Goal: Task Accomplishment & Management: Manage account settings

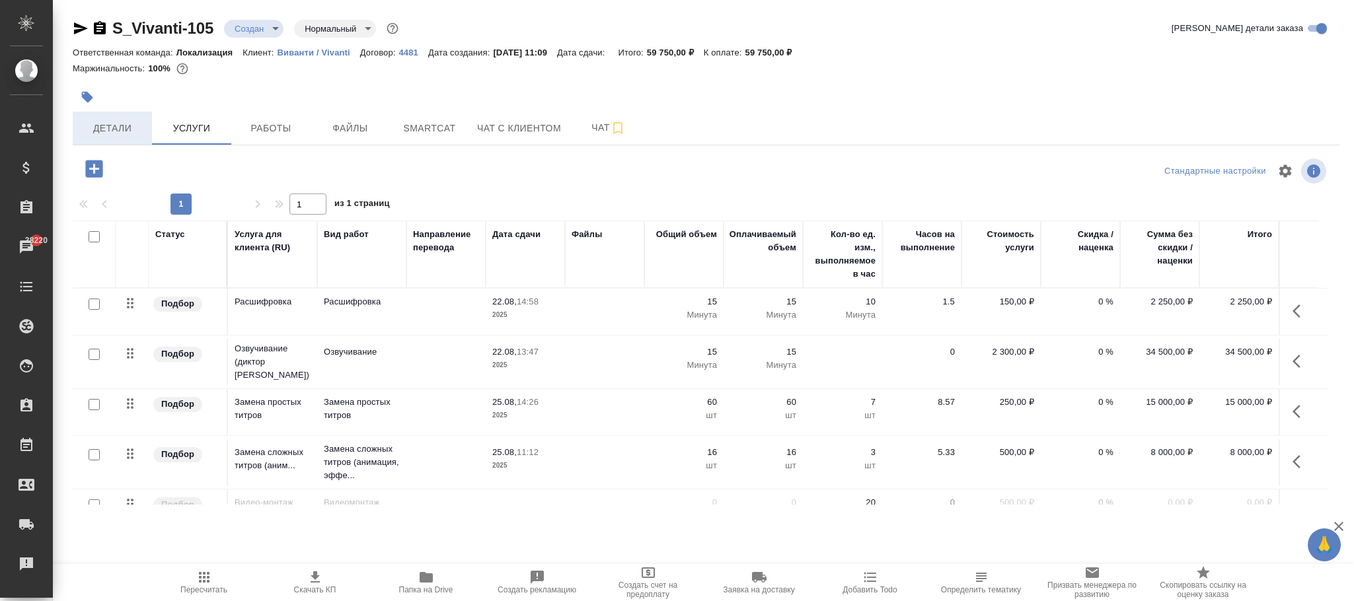
click at [120, 127] on span "Детали" at bounding box center [112, 128] width 63 height 17
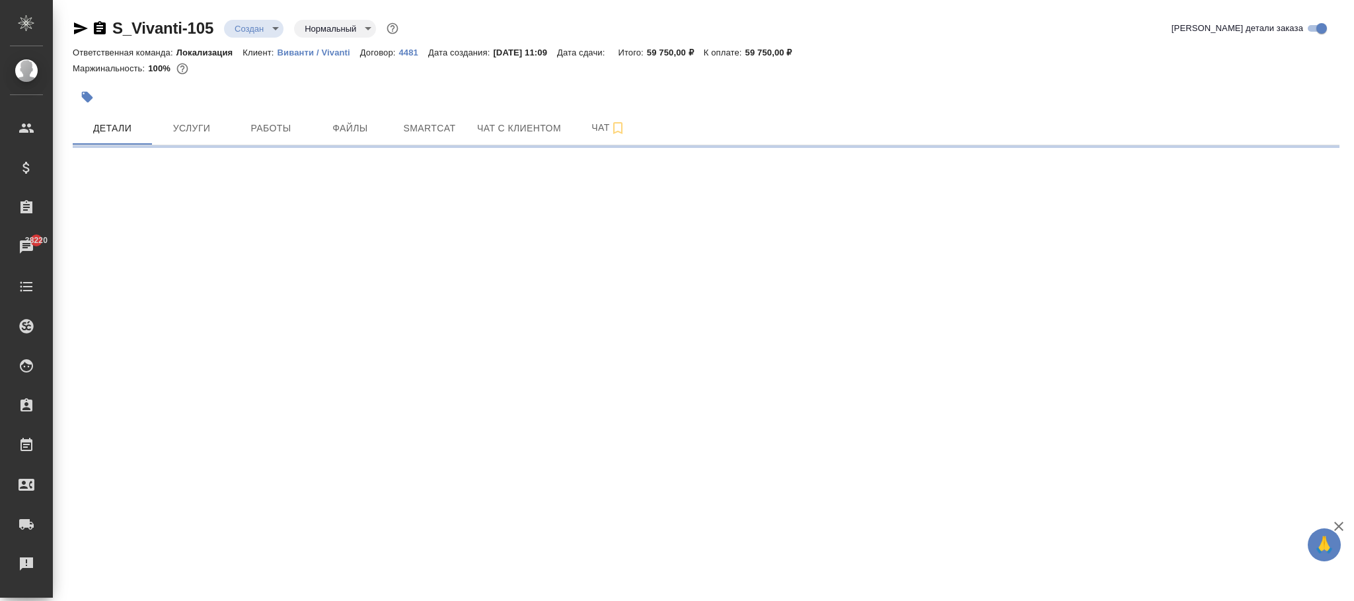
select select "RU"
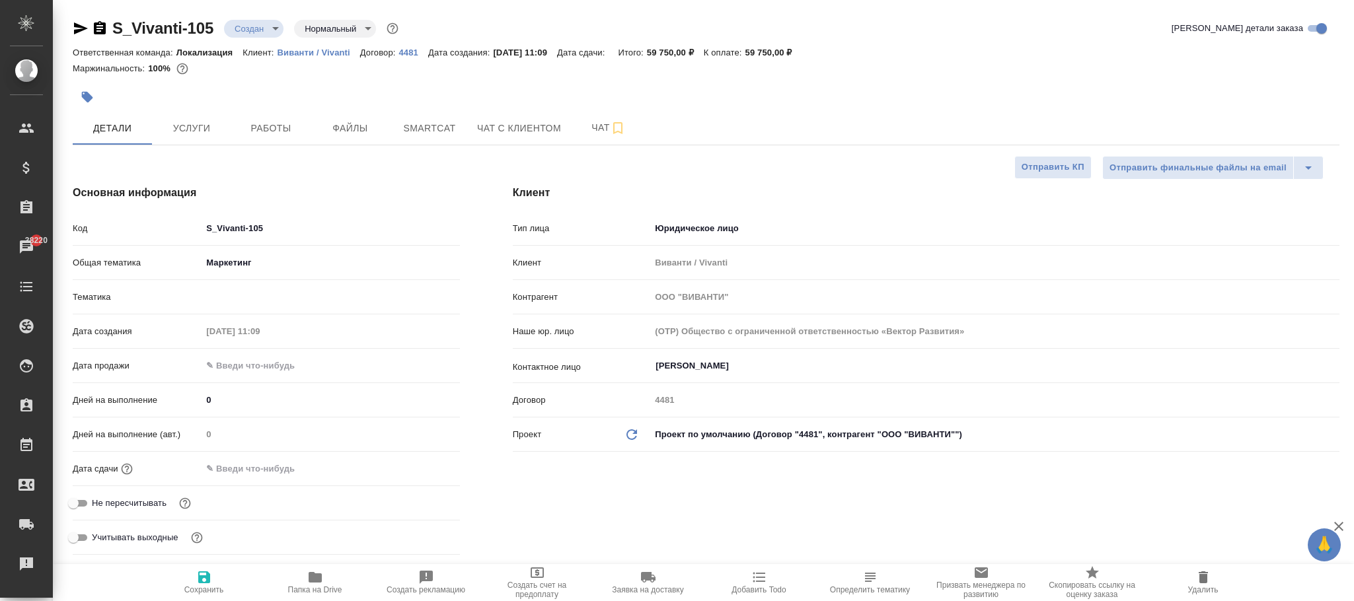
type input "Локализация"
type textarea "x"
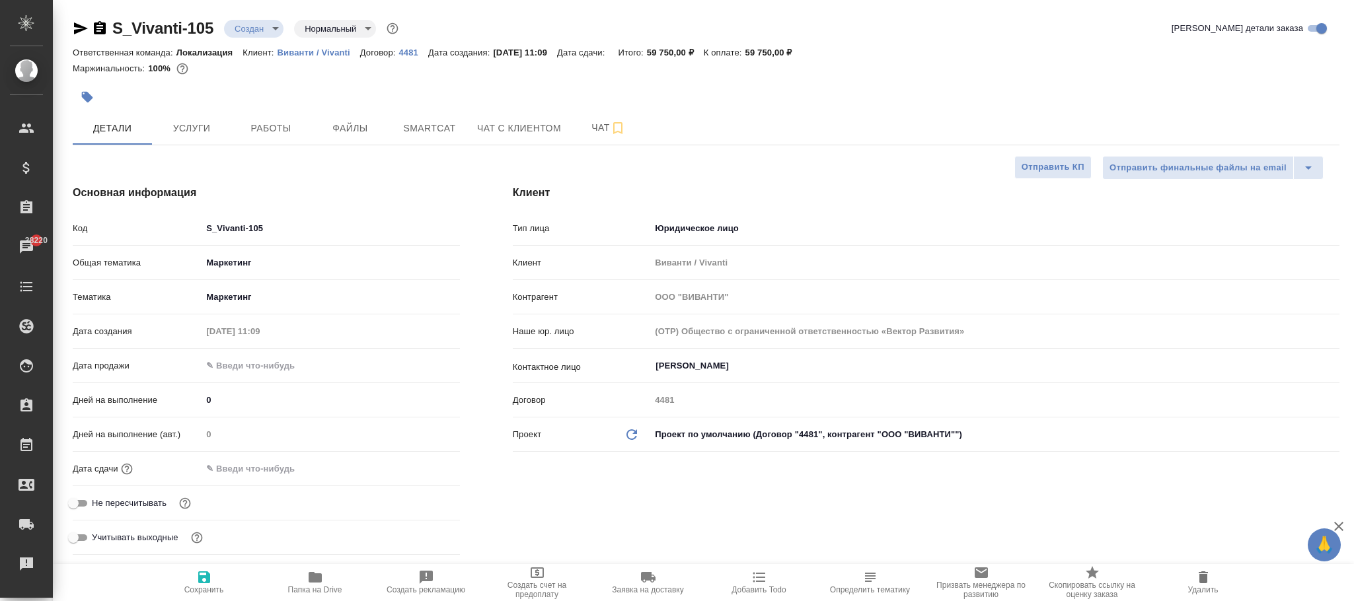
type textarea "x"
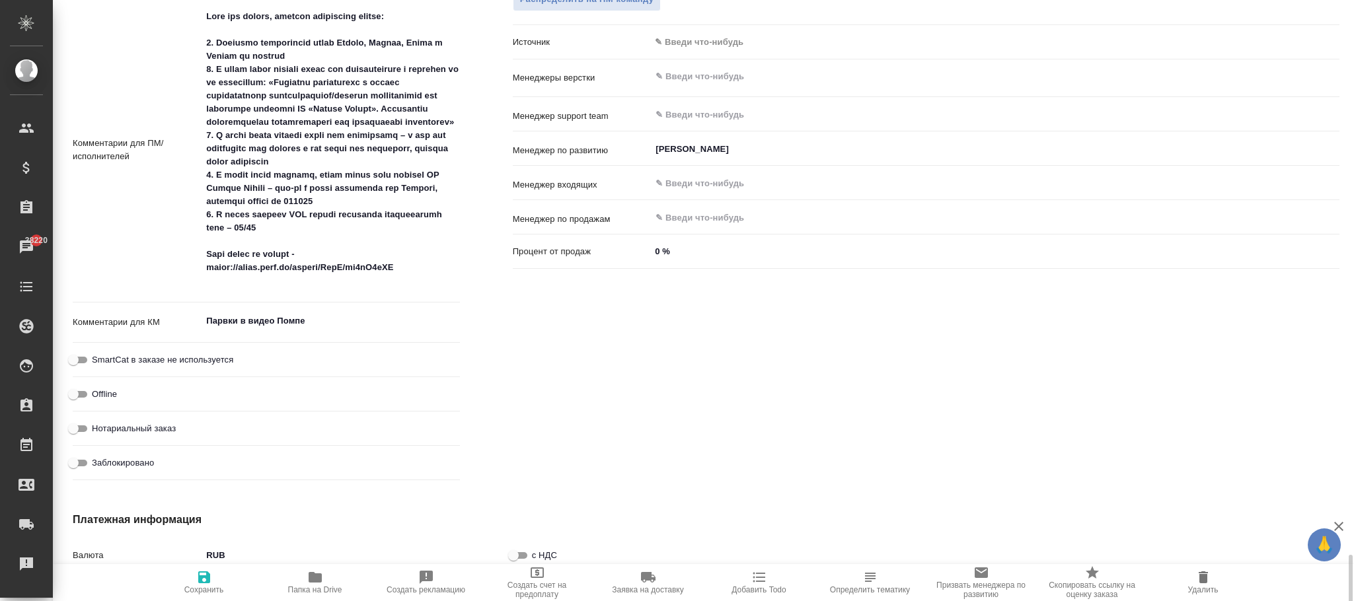
scroll to position [975, 0]
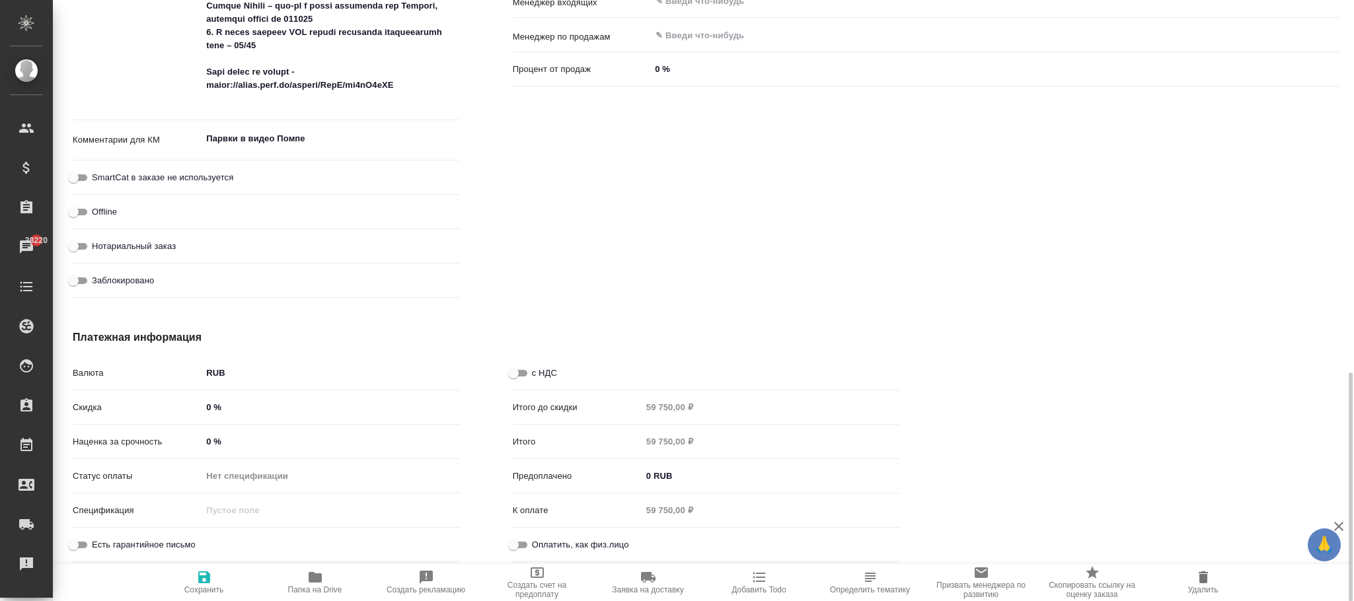
click at [519, 369] on input "с НДС" at bounding box center [514, 373] width 48 height 16
checkbox input "true"
type textarea "x"
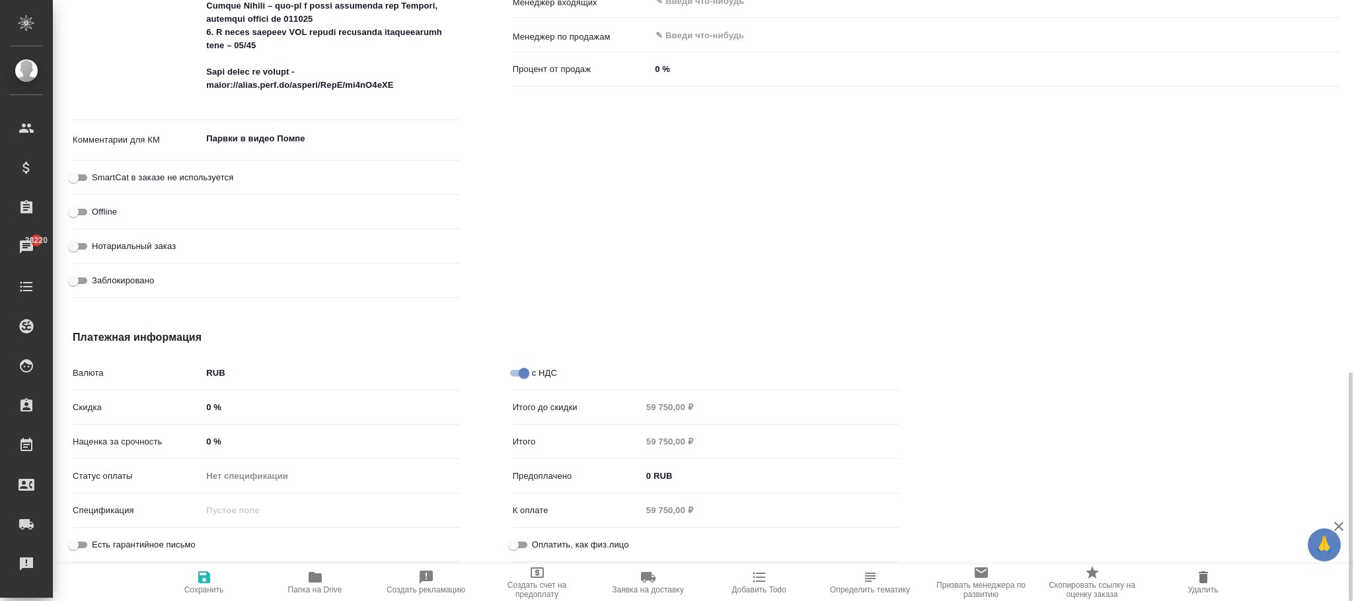
drag, startPoint x: 196, startPoint y: 579, endPoint x: 294, endPoint y: 451, distance: 161.7
click at [197, 579] on icon "button" at bounding box center [204, 577] width 16 height 16
type textarea "x"
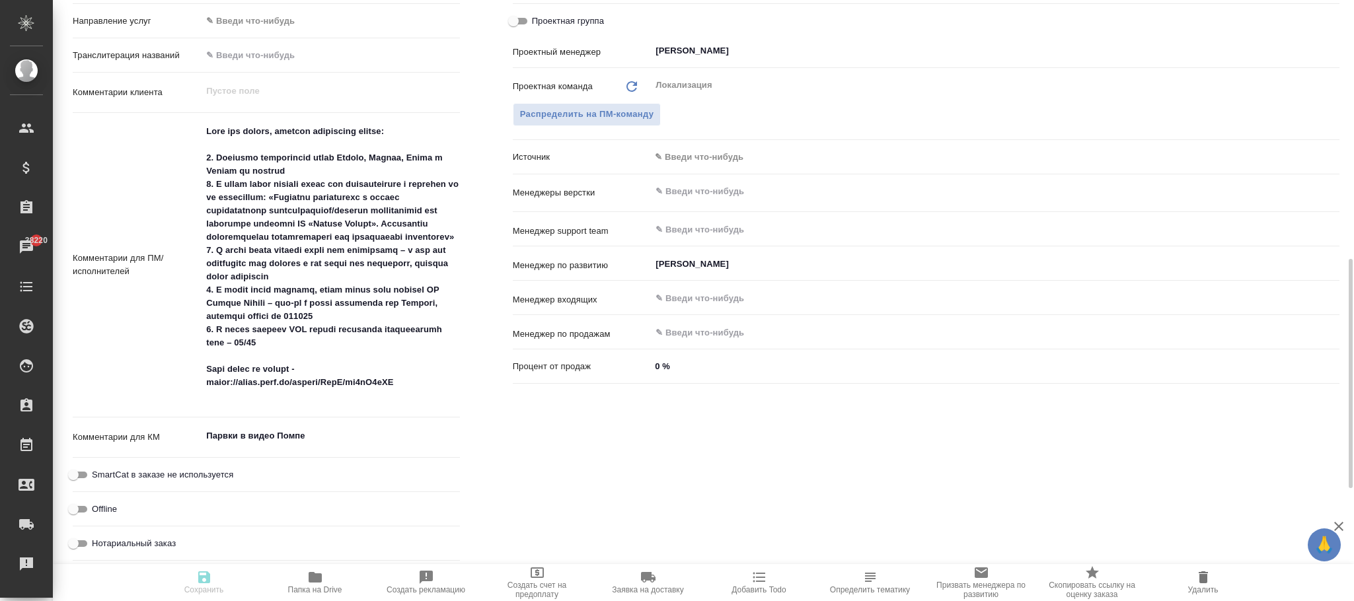
scroll to position [480, 0]
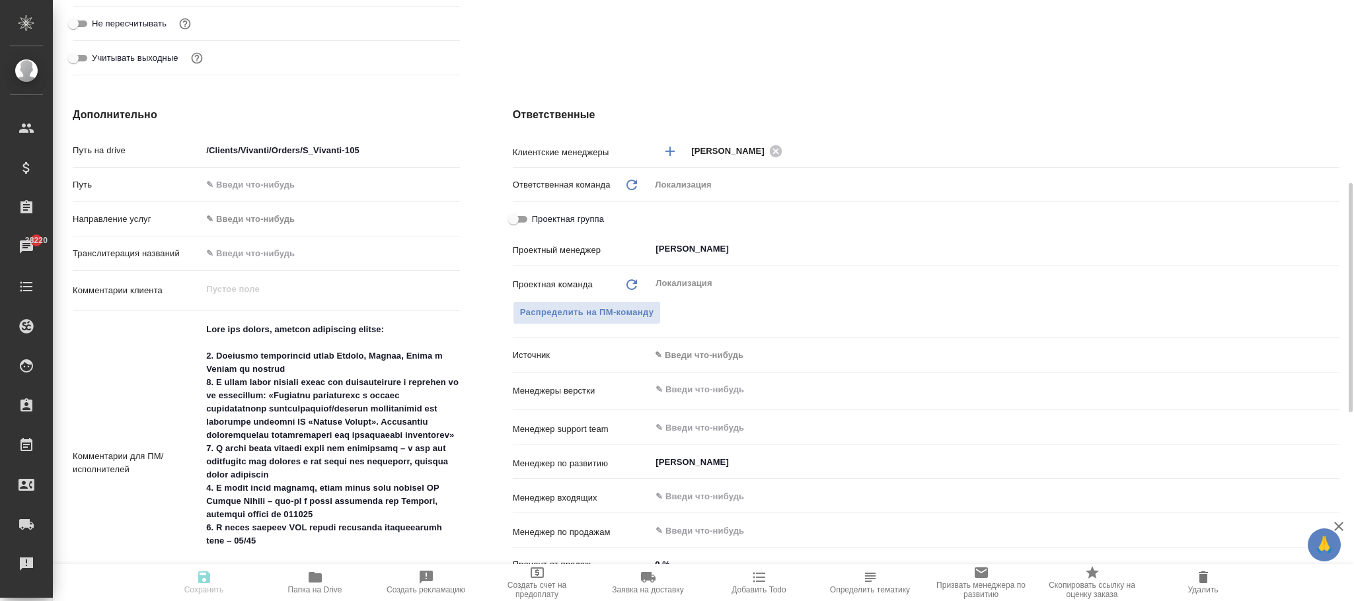
type textarea "x"
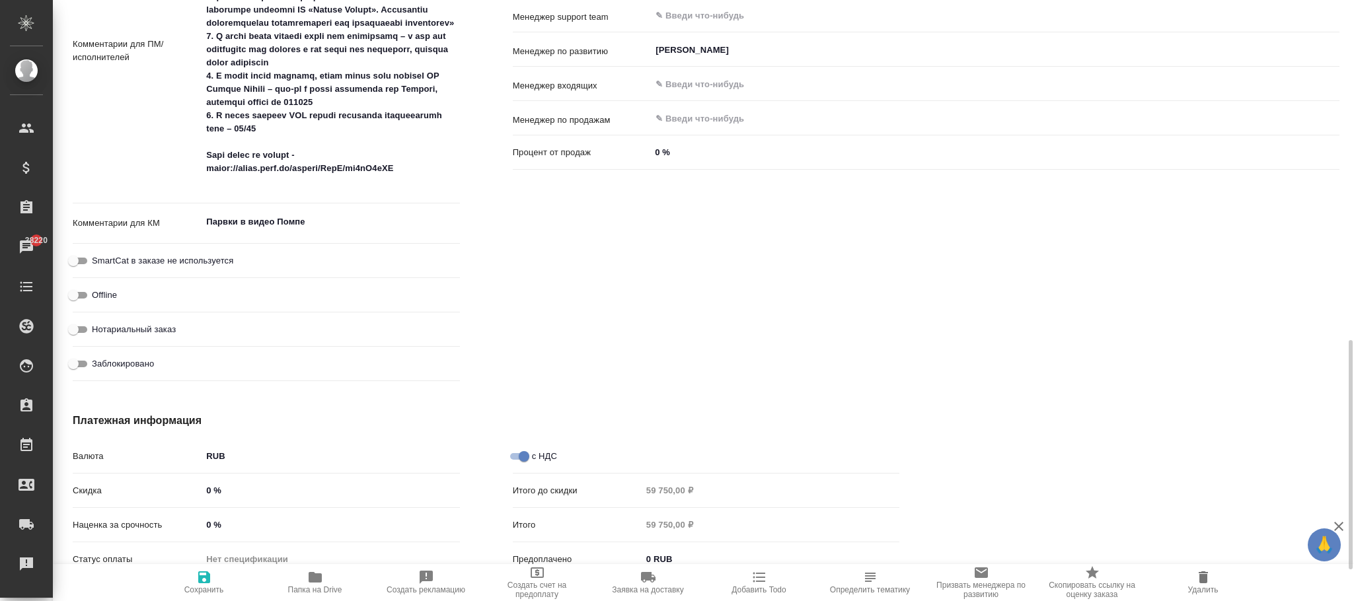
scroll to position [975, 0]
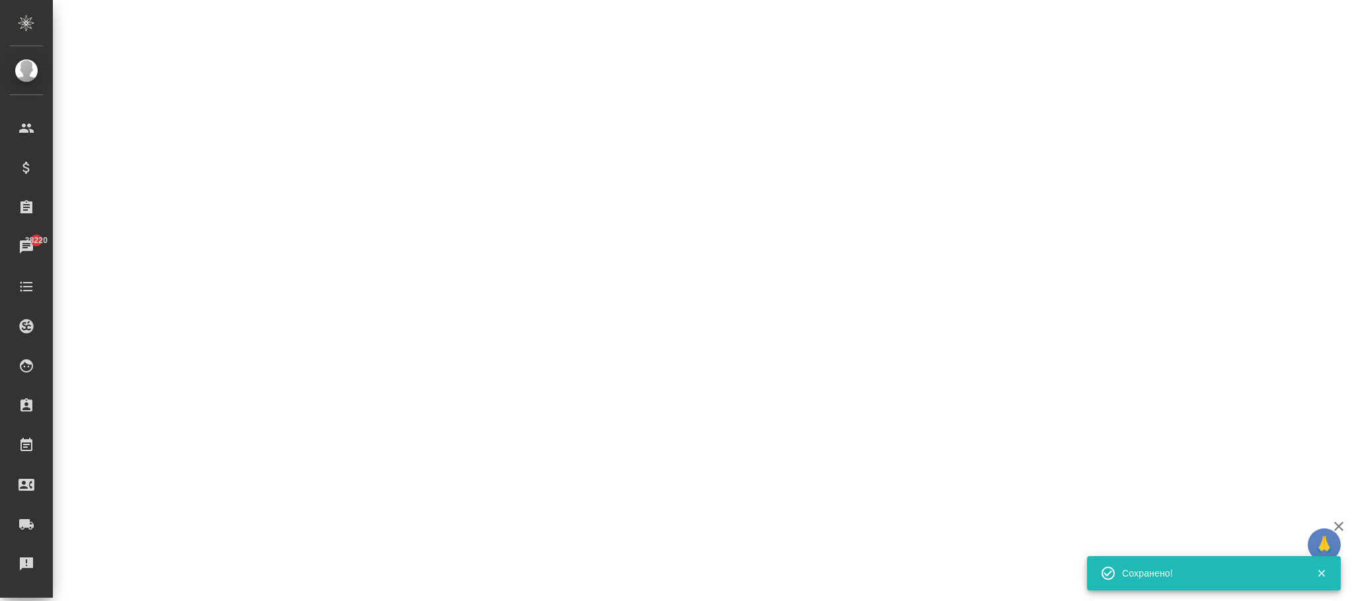
select select "RU"
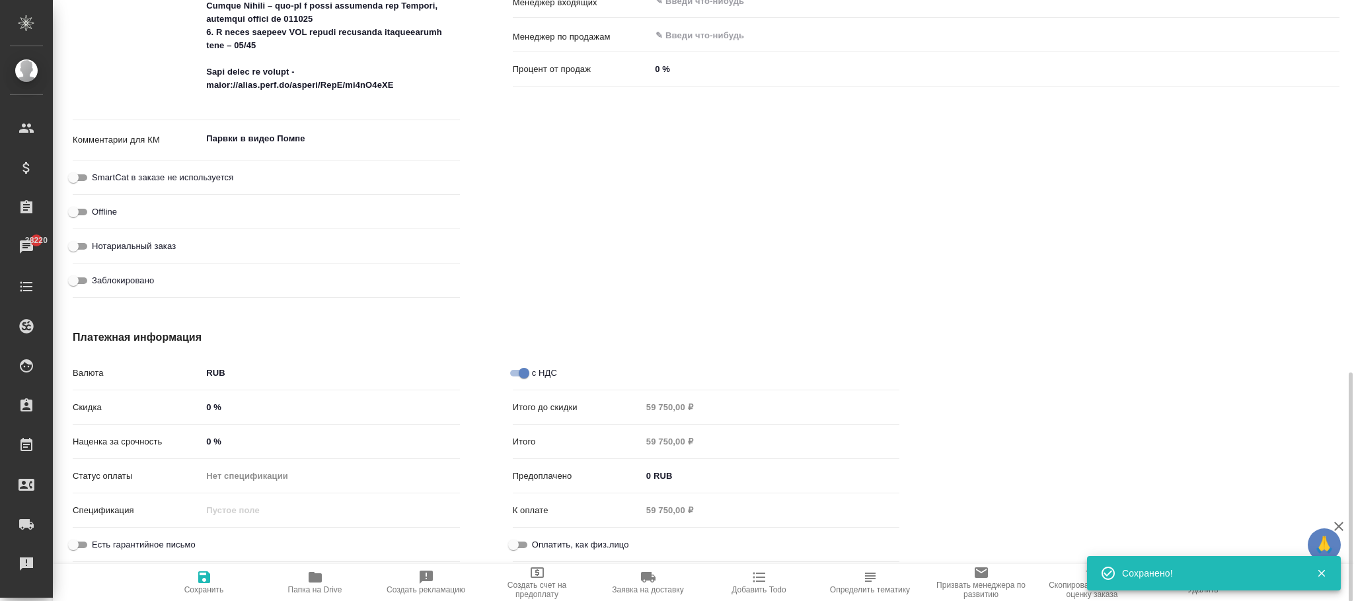
type textarea "x"
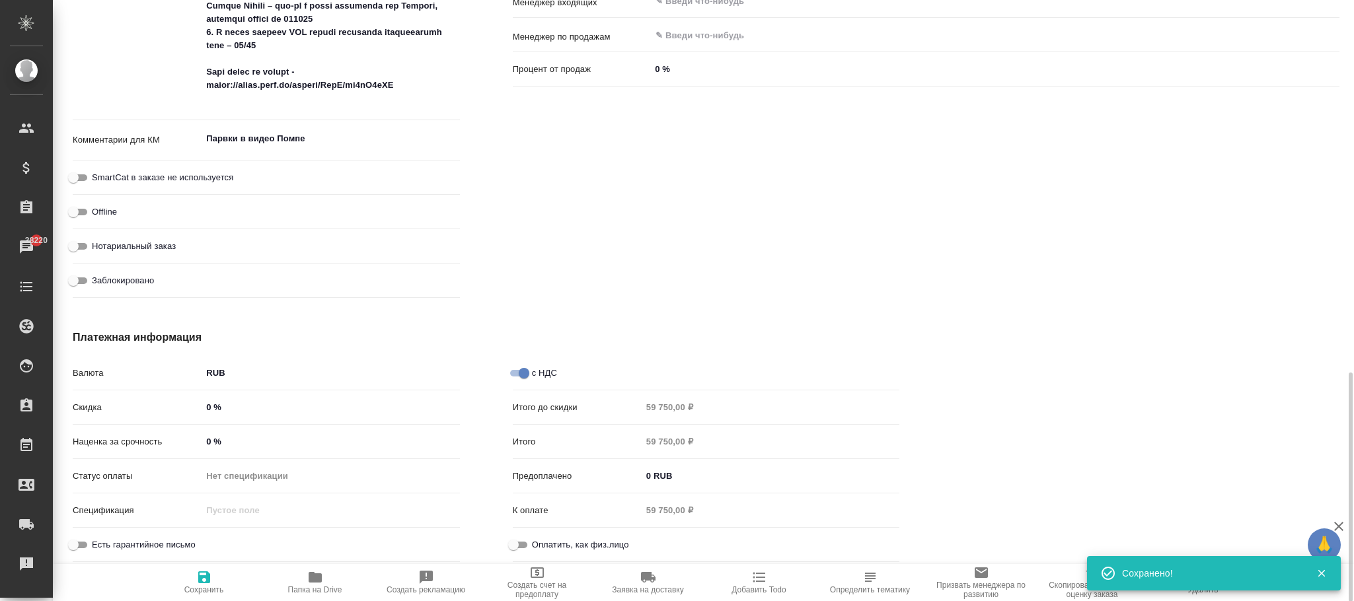
type textarea "x"
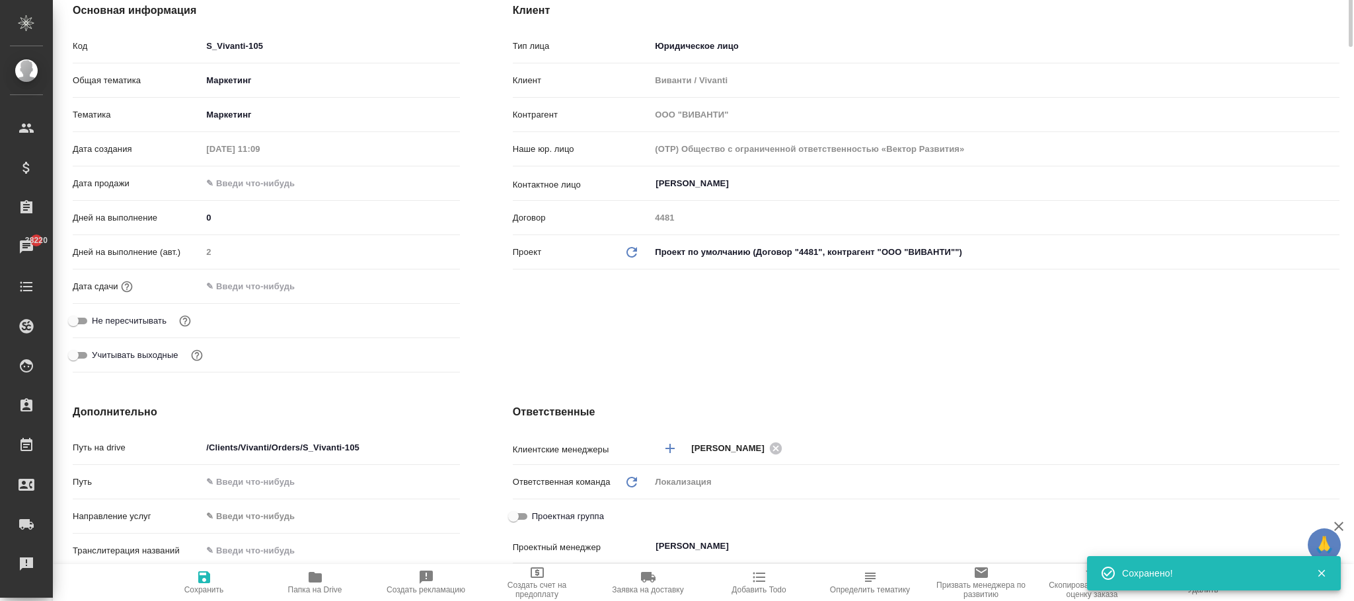
scroll to position [0, 0]
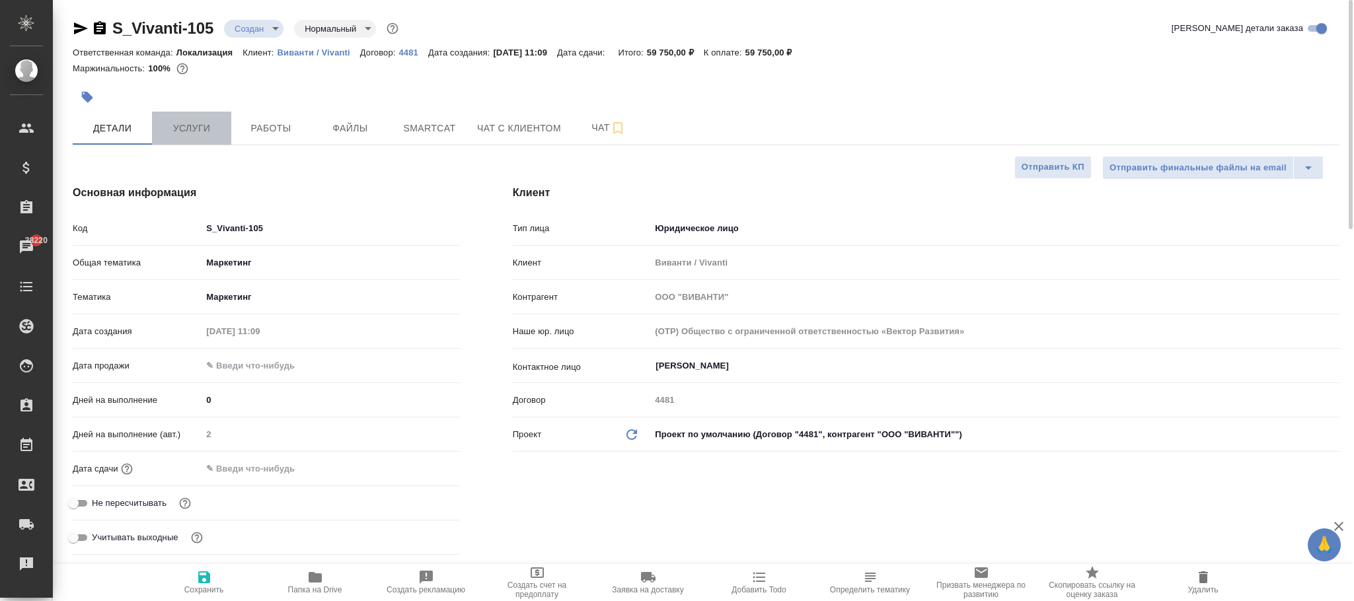
click at [201, 126] on span "Услуги" at bounding box center [191, 128] width 63 height 17
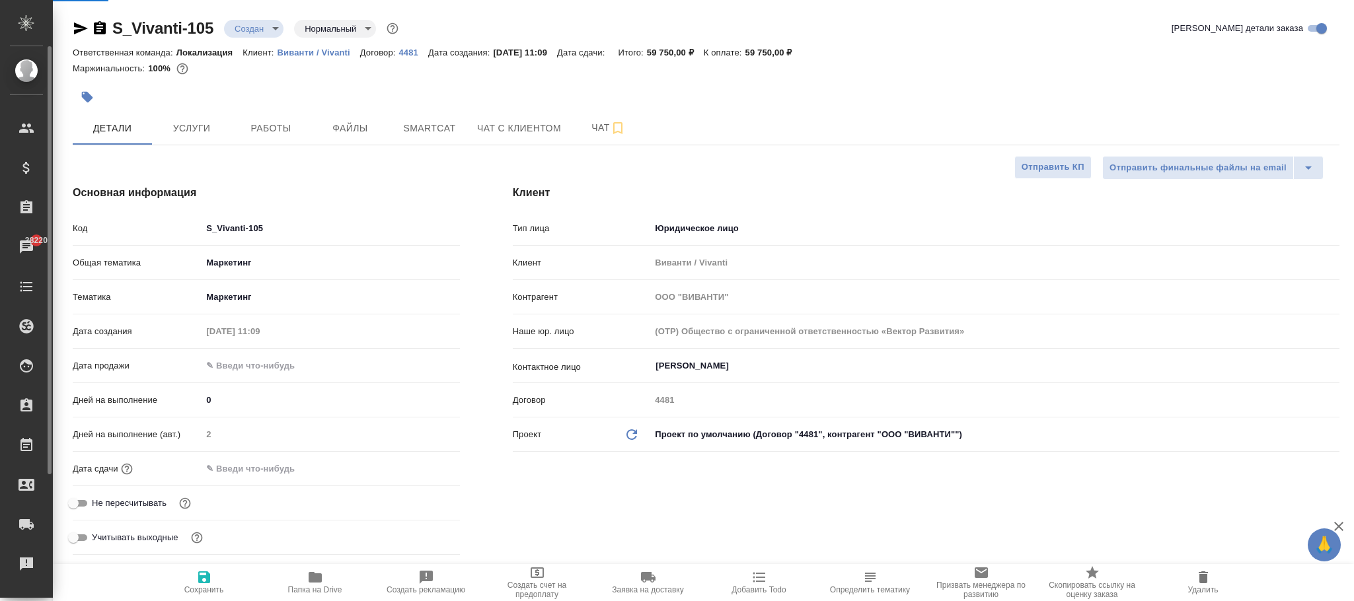
type textarea "x"
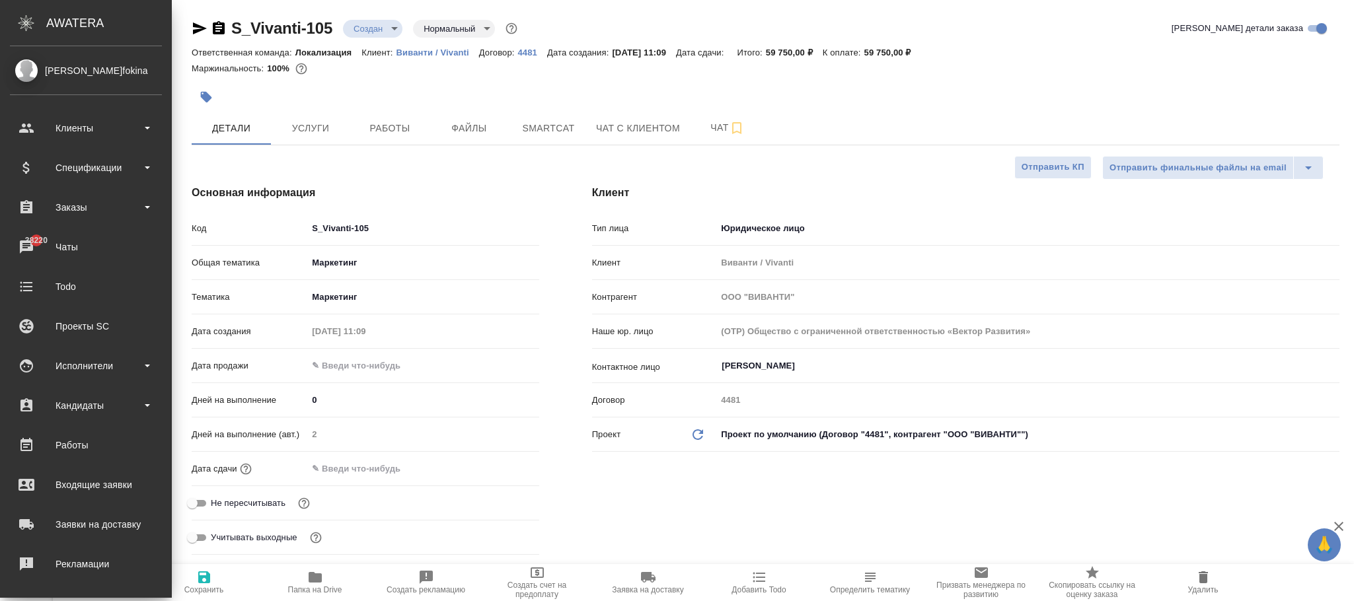
type textarea "x"
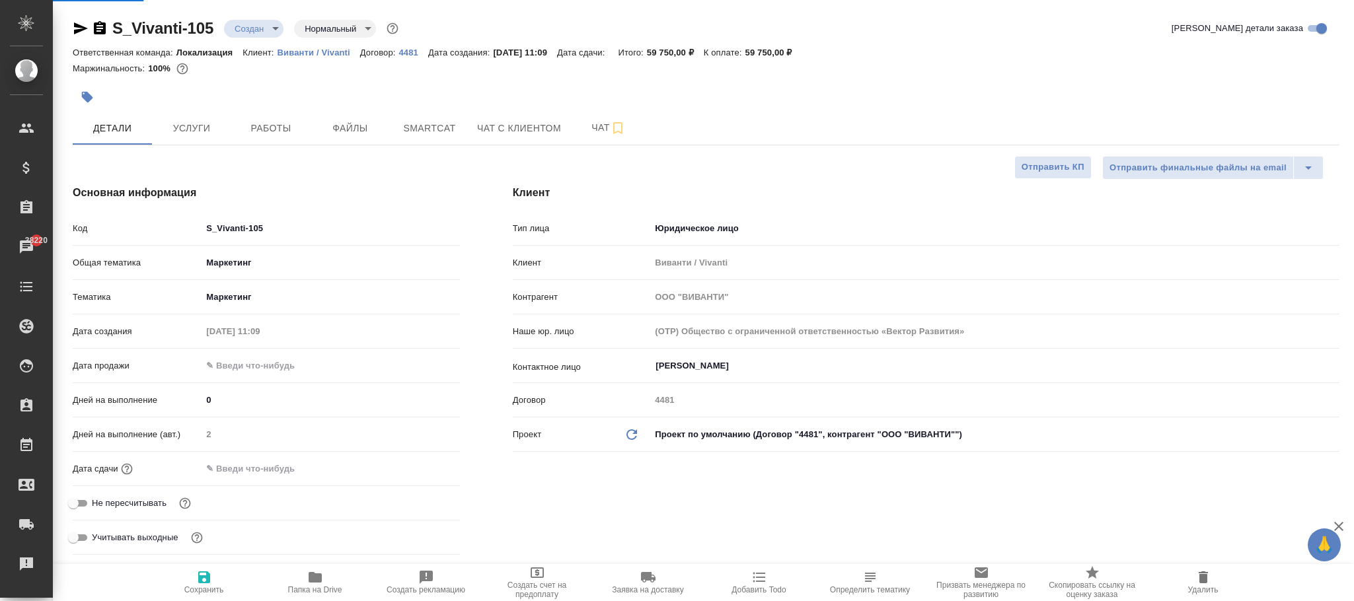
type textarea "x"
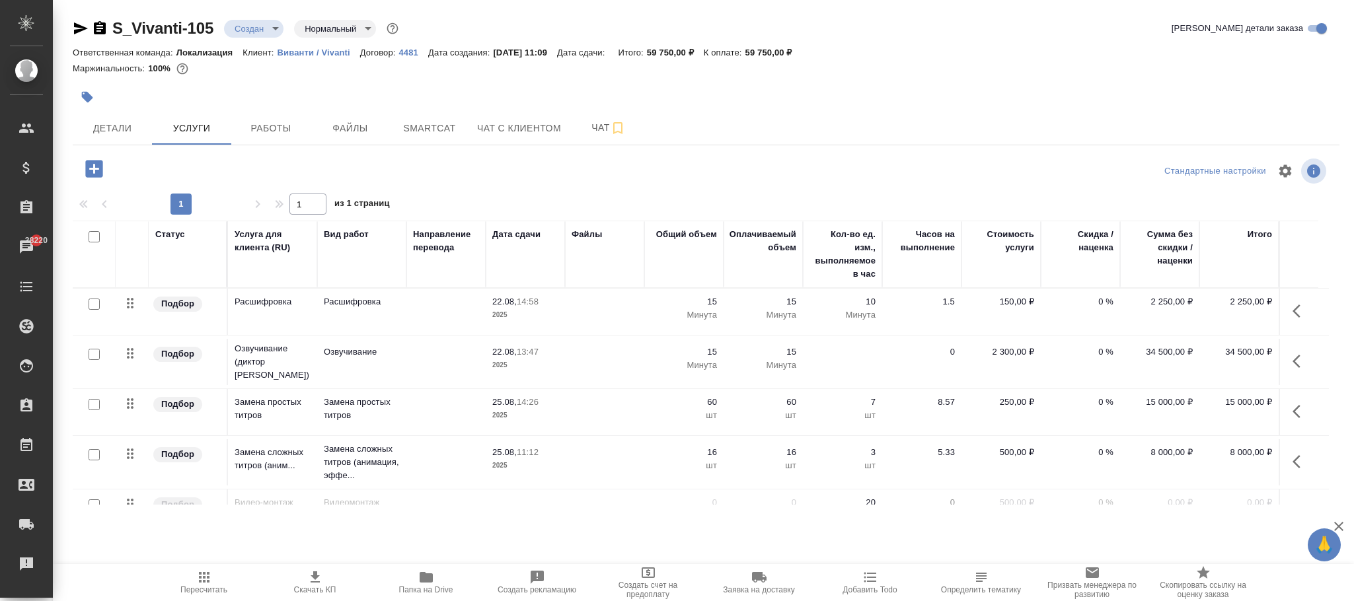
drag, startPoint x: 176, startPoint y: 583, endPoint x: 189, endPoint y: 581, distance: 12.6
click at [178, 583] on span "Пересчитать" at bounding box center [204, 581] width 95 height 25
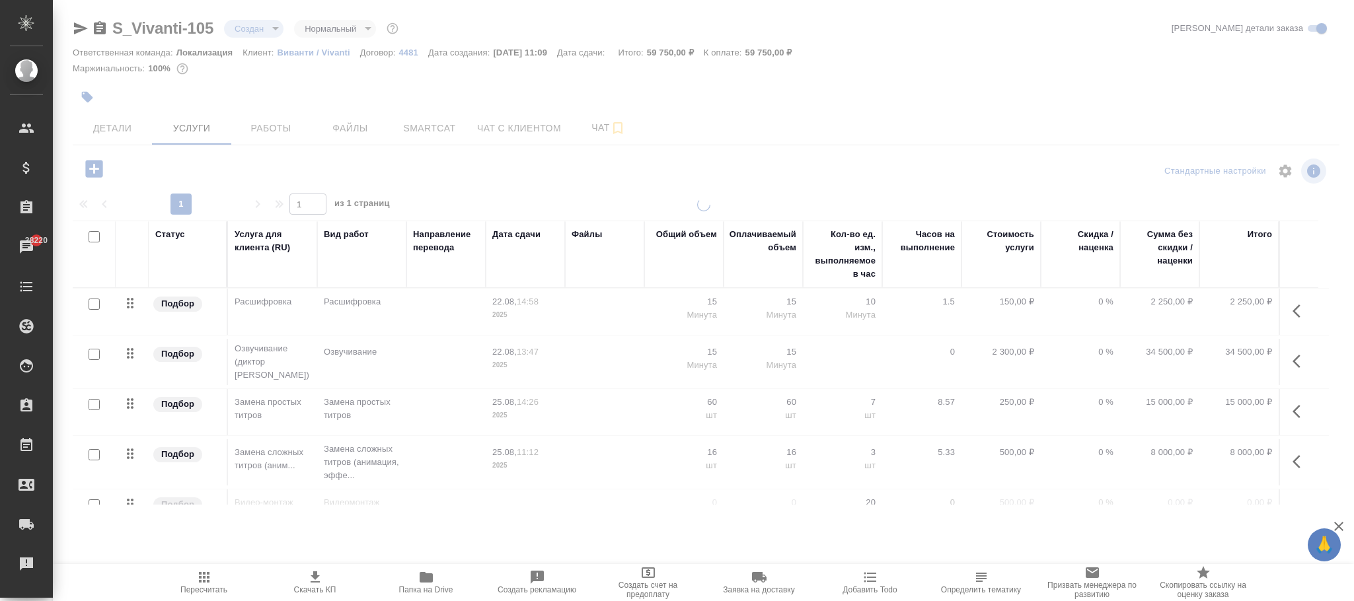
click at [212, 577] on span "Пересчитать" at bounding box center [204, 581] width 95 height 25
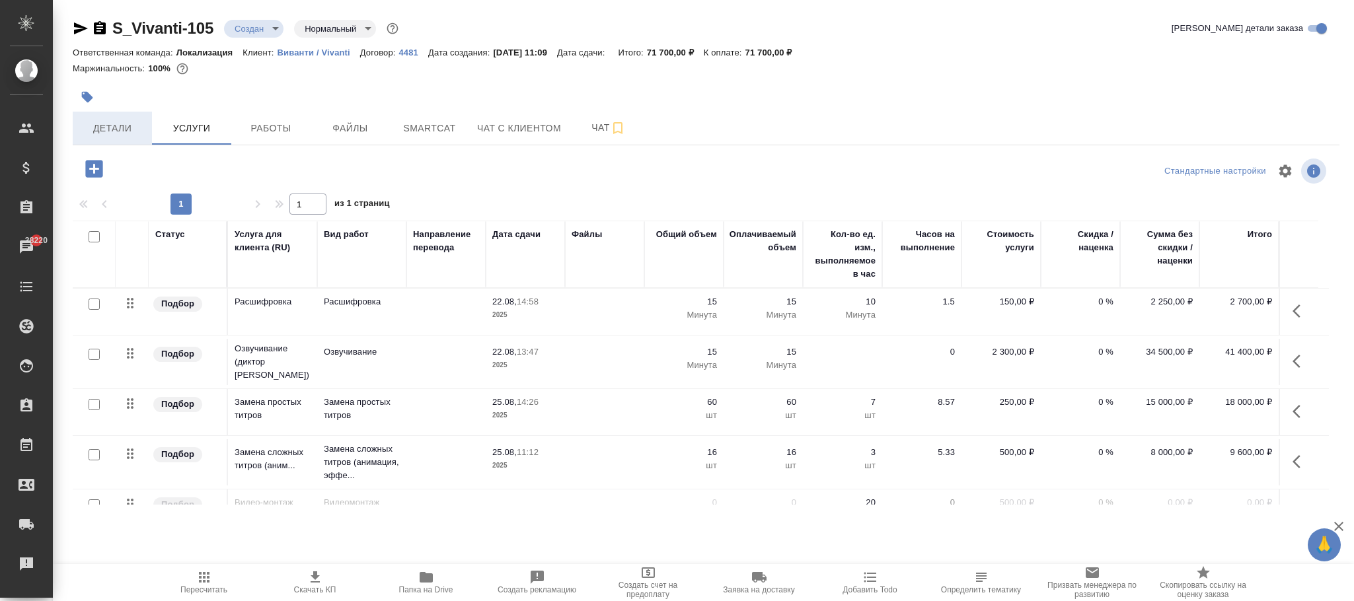
click at [126, 126] on span "Детали" at bounding box center [112, 128] width 63 height 17
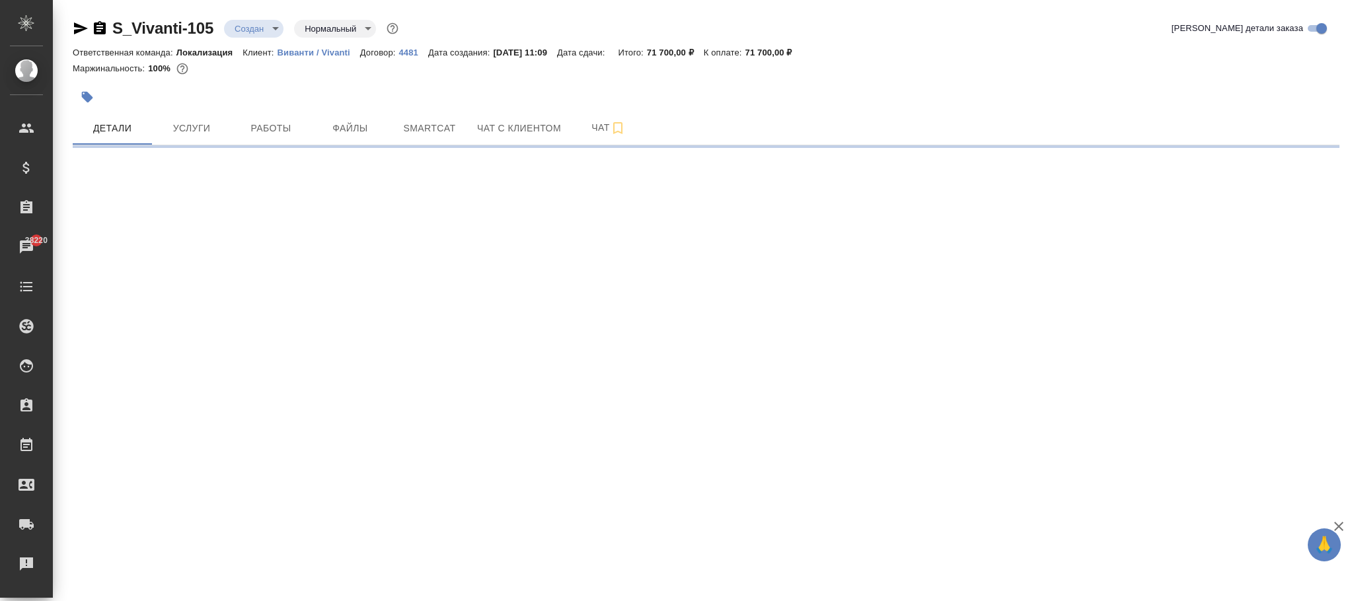
select select "RU"
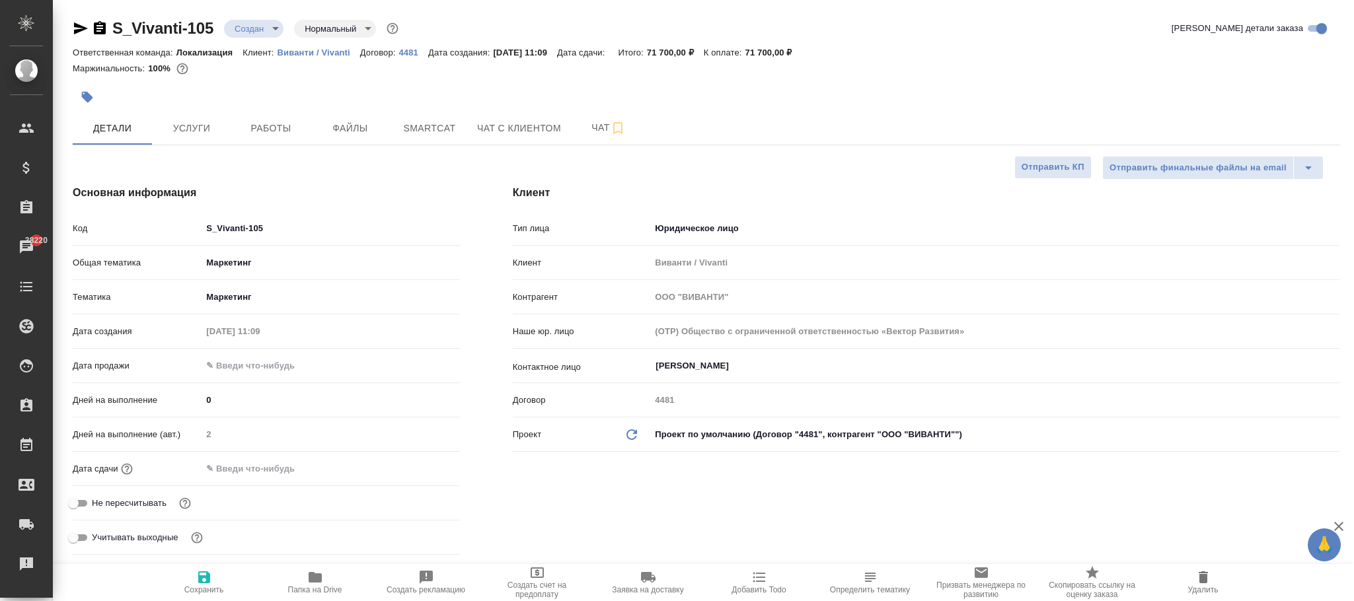
click at [206, 581] on icon "button" at bounding box center [204, 577] width 12 height 12
type textarea "x"
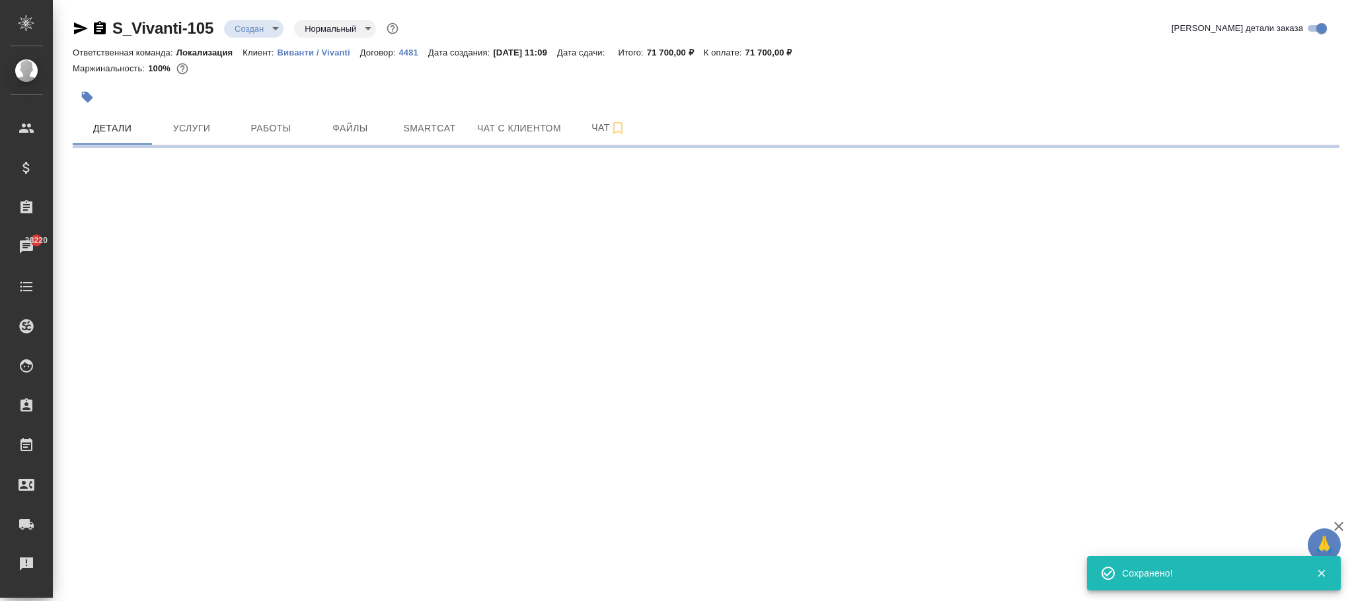
select select "RU"
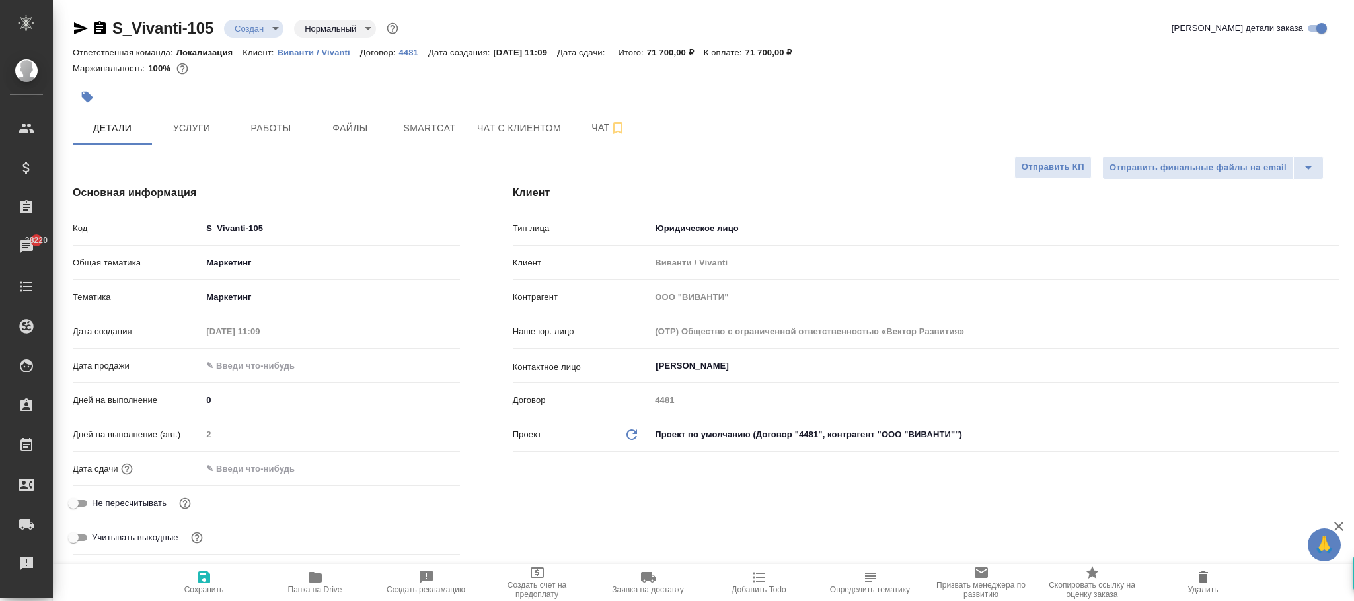
type textarea "x"
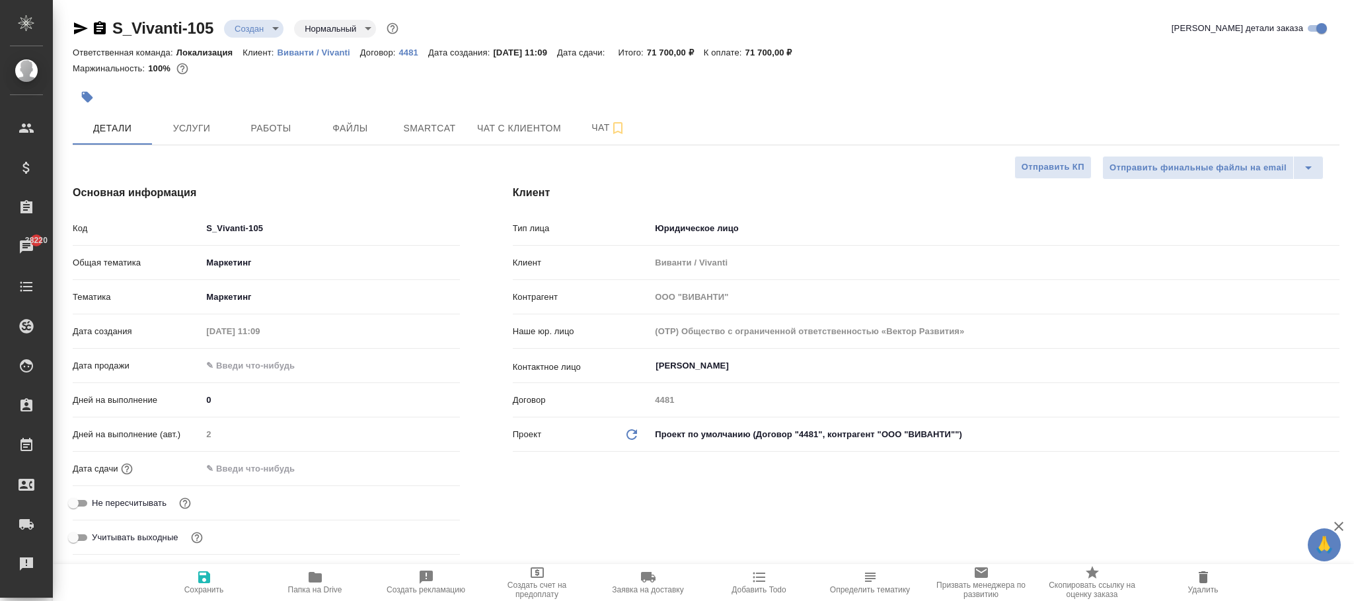
type textarea "x"
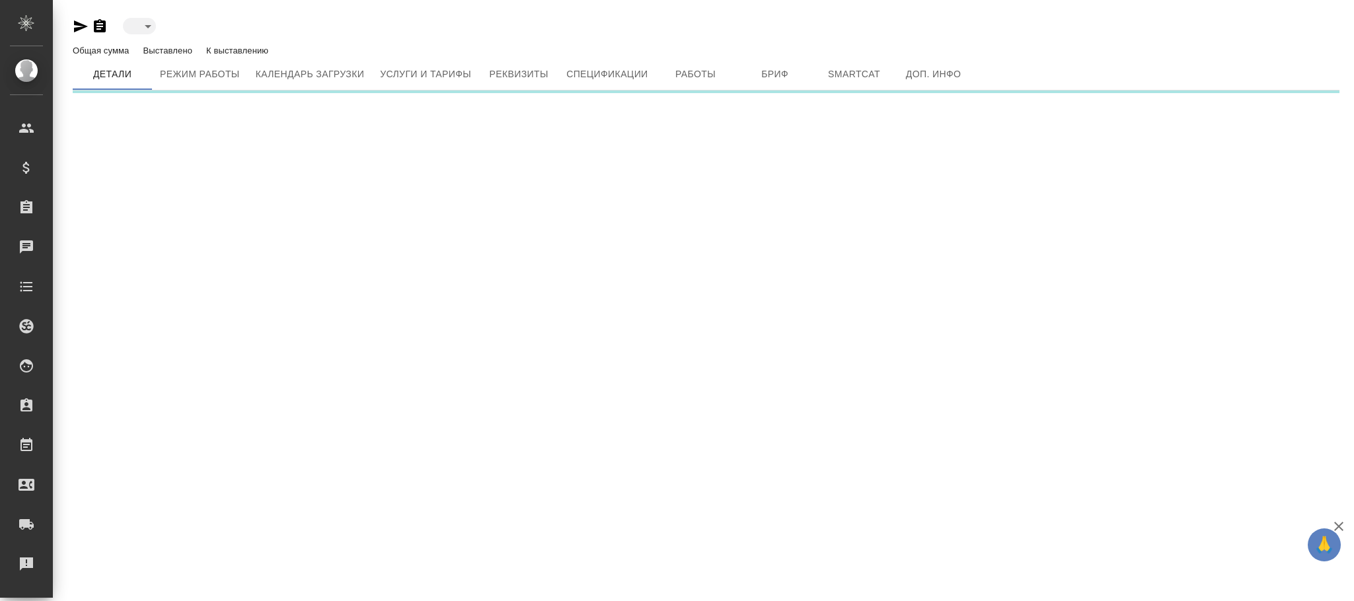
type input "active"
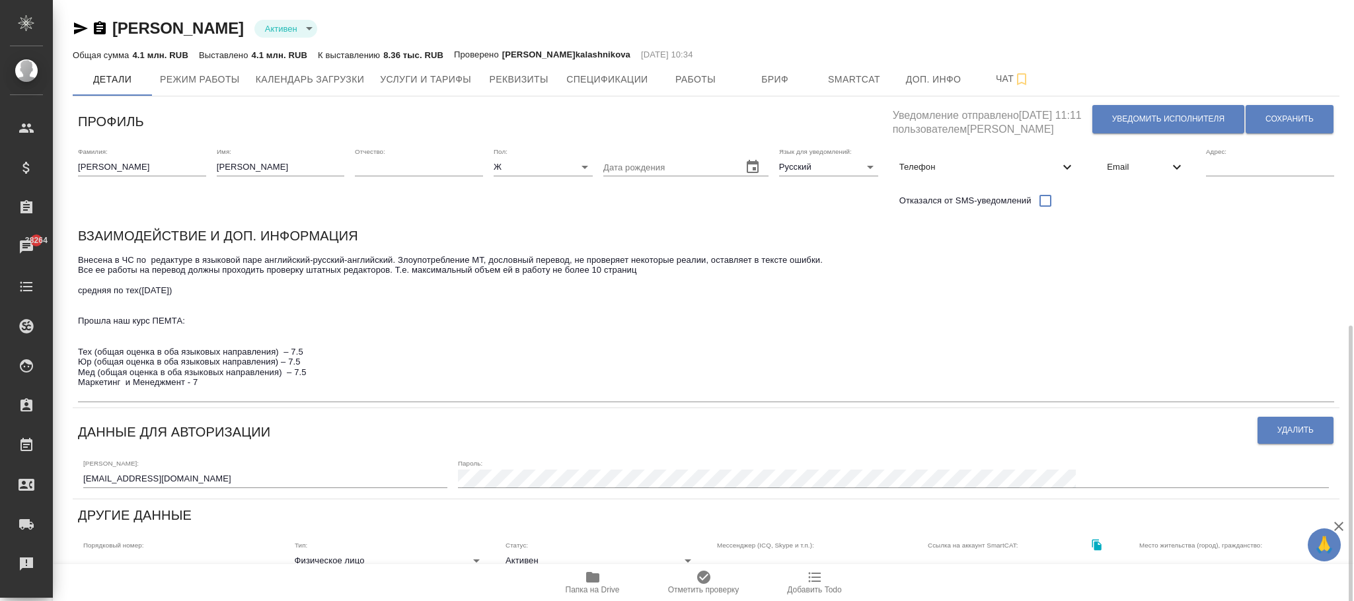
scroll to position [198, 0]
